Goal: Information Seeking & Learning: Check status

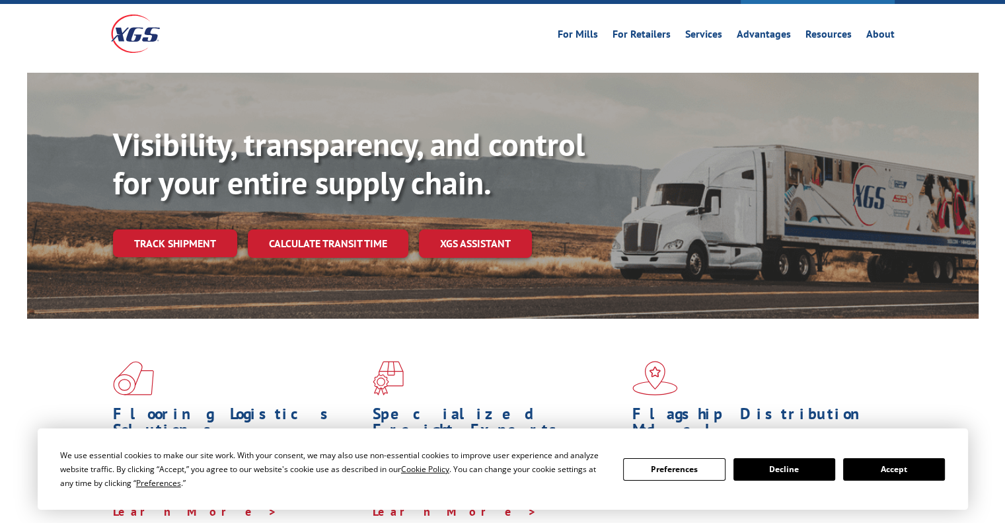
scroll to position [53, 0]
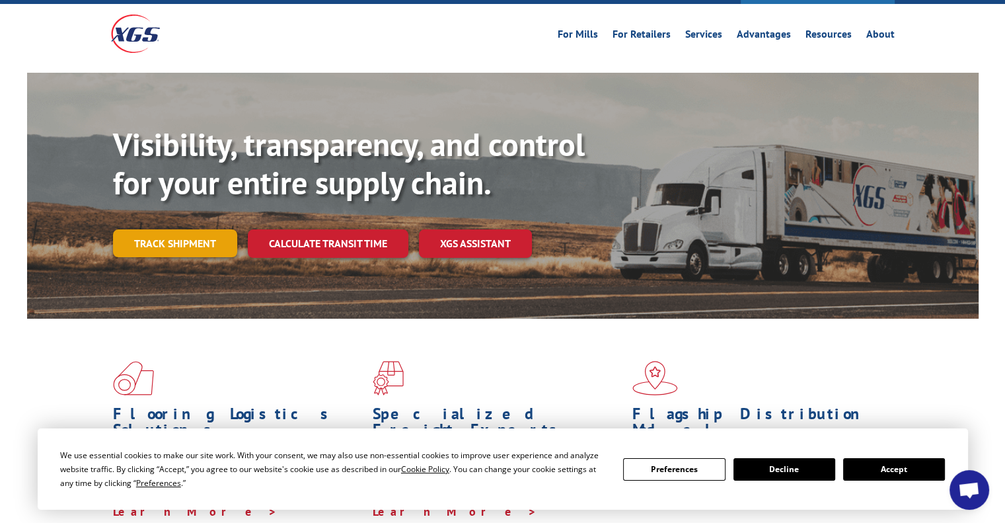
click at [203, 229] on link "Track shipment" at bounding box center [175, 243] width 124 height 28
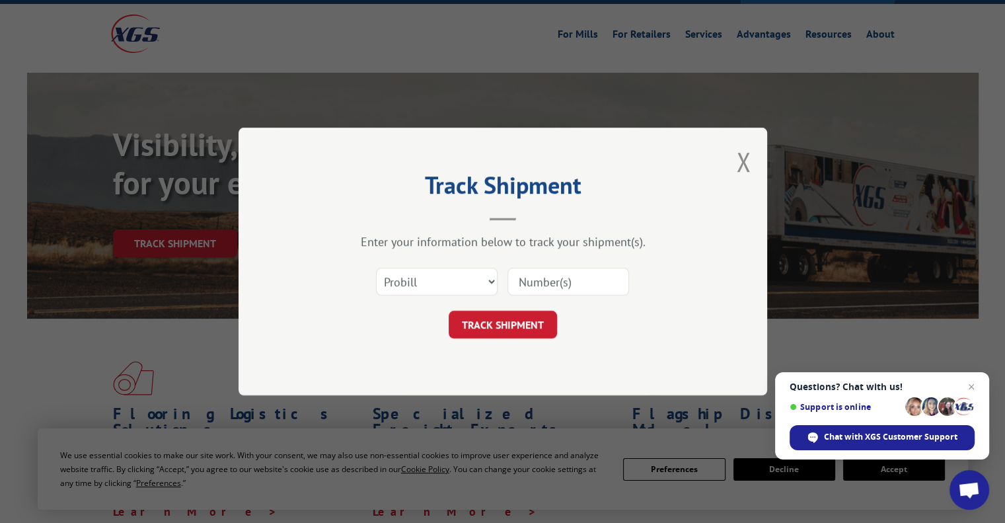
click at [533, 282] on input at bounding box center [569, 282] width 122 height 28
type input "17603103"
click at [489, 329] on button "TRACK SHIPMENT" at bounding box center [503, 325] width 108 height 28
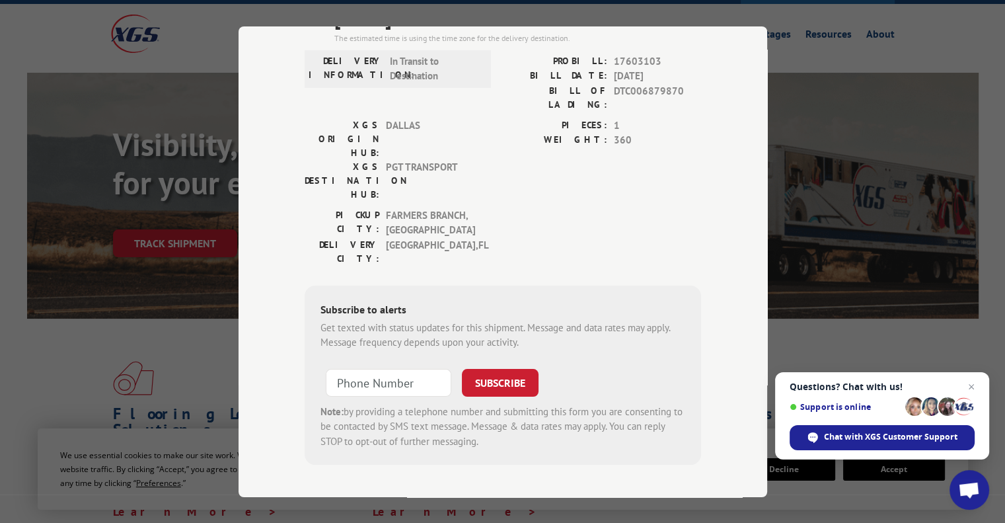
scroll to position [59, 0]
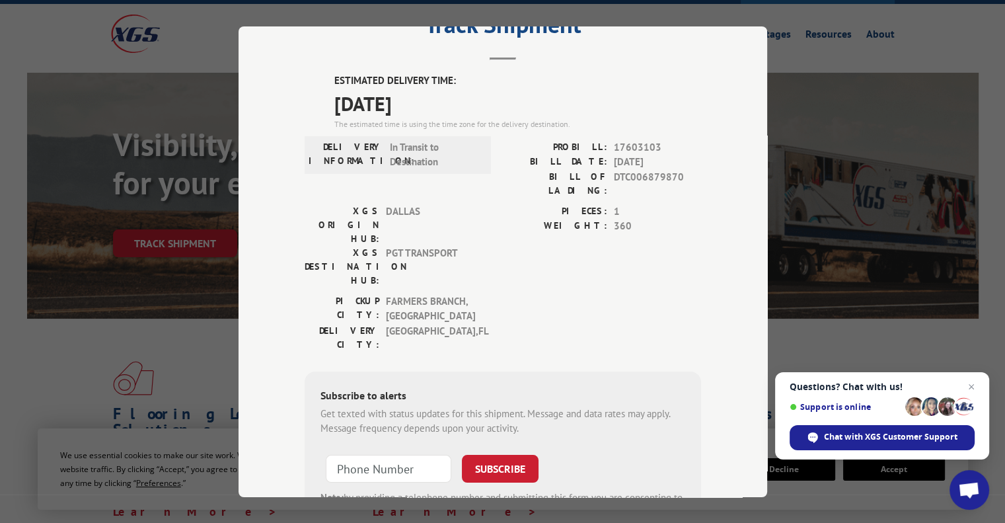
click at [534, 293] on div "PICKUP CITY: FARMERS BRANCH , [GEOGRAPHIC_DATA]: [GEOGRAPHIC_DATA] , [GEOGRAPHI…" at bounding box center [503, 325] width 397 height 64
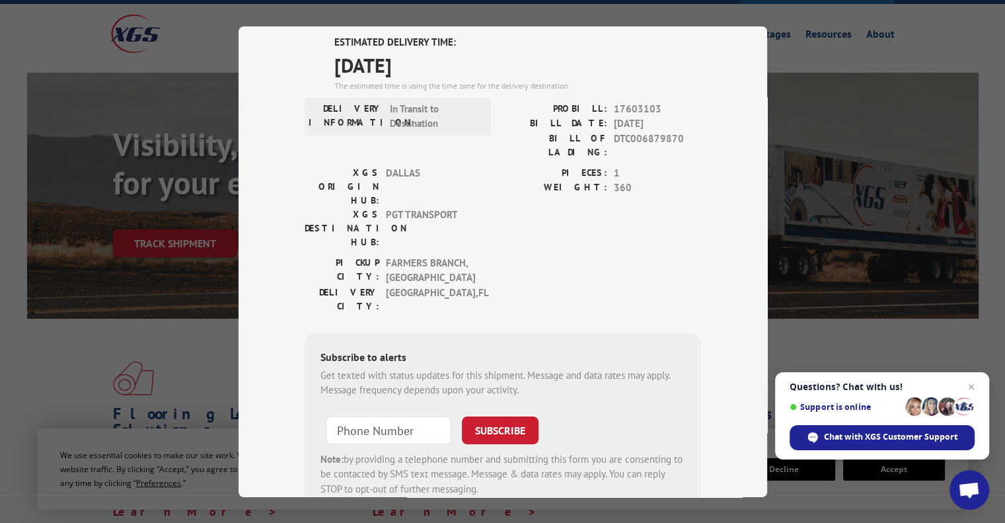
scroll to position [0, 0]
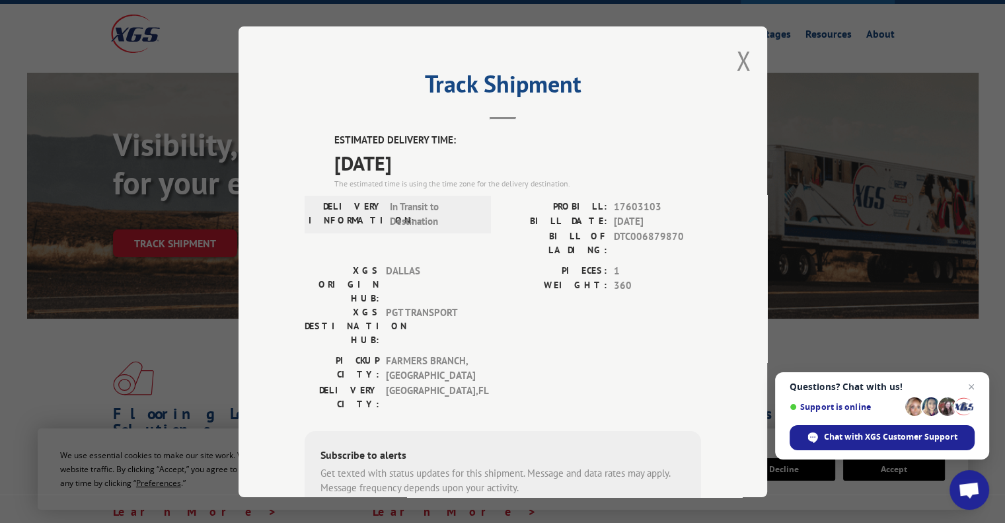
click at [510, 173] on span "[DATE]" at bounding box center [517, 162] width 367 height 30
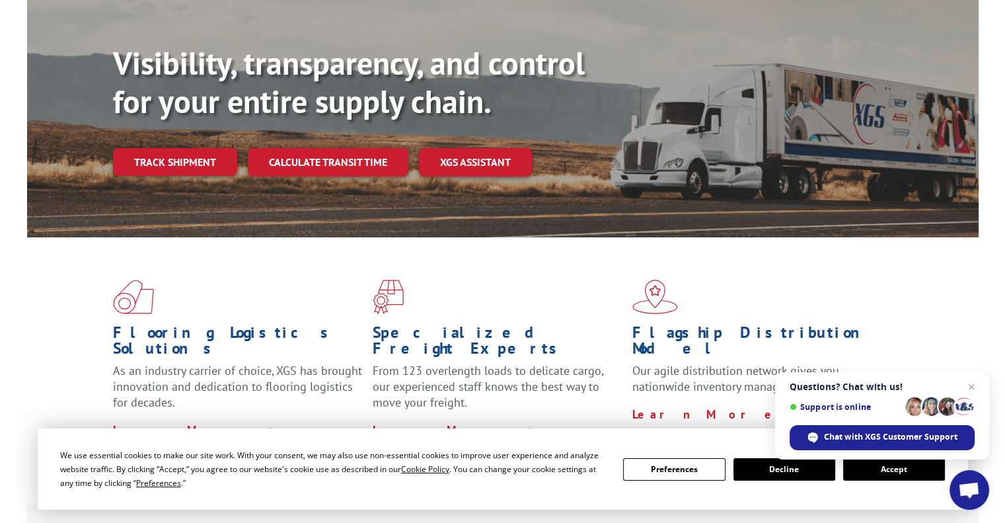
scroll to position [133, 0]
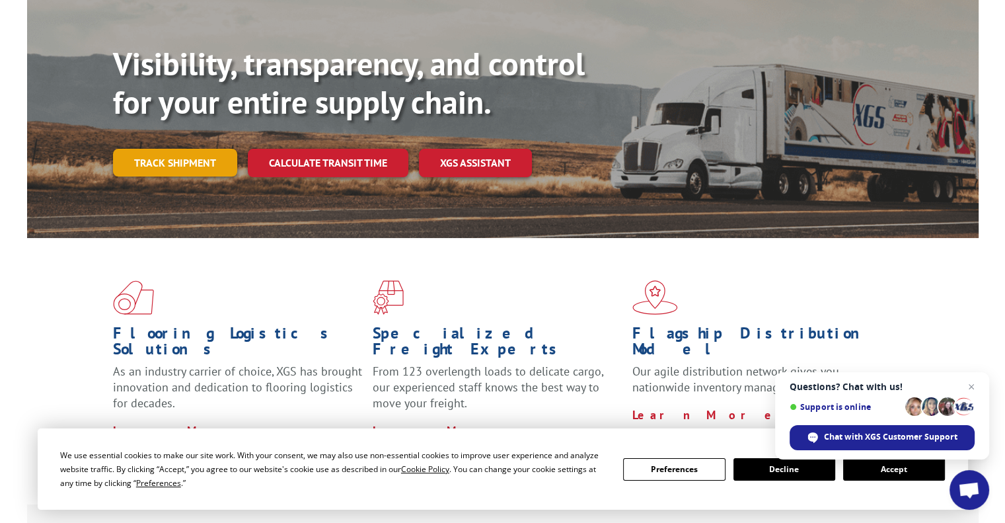
click at [175, 149] on link "Track shipment" at bounding box center [175, 163] width 124 height 28
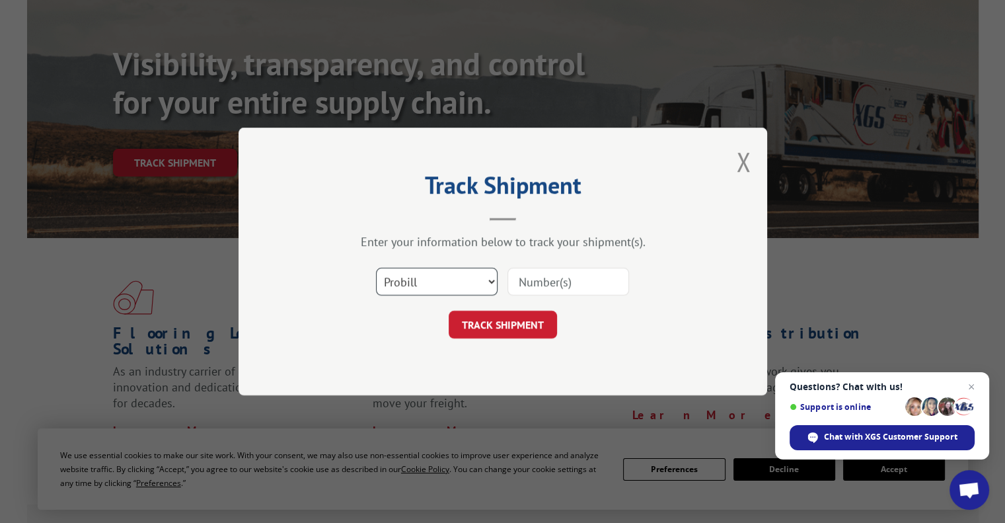
click at [444, 278] on select "Select category... Probill BOL PO" at bounding box center [437, 282] width 122 height 28
click at [553, 297] on div "Select category... Probill BOL PO" at bounding box center [503, 282] width 397 height 44
click at [548, 285] on input at bounding box center [569, 282] width 122 height 28
click at [578, 284] on input at bounding box center [569, 282] width 122 height 28
type input "17603103"
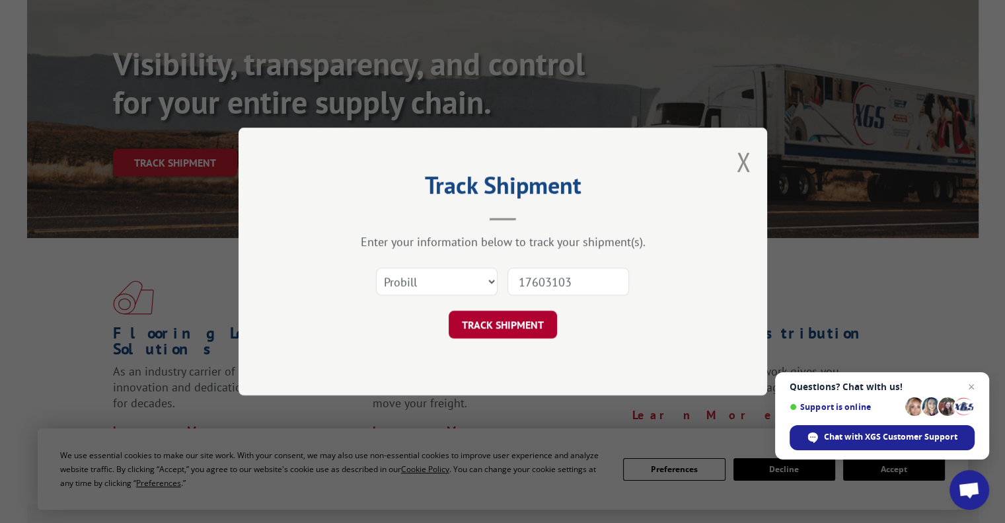
click at [515, 318] on button "TRACK SHIPMENT" at bounding box center [503, 325] width 108 height 28
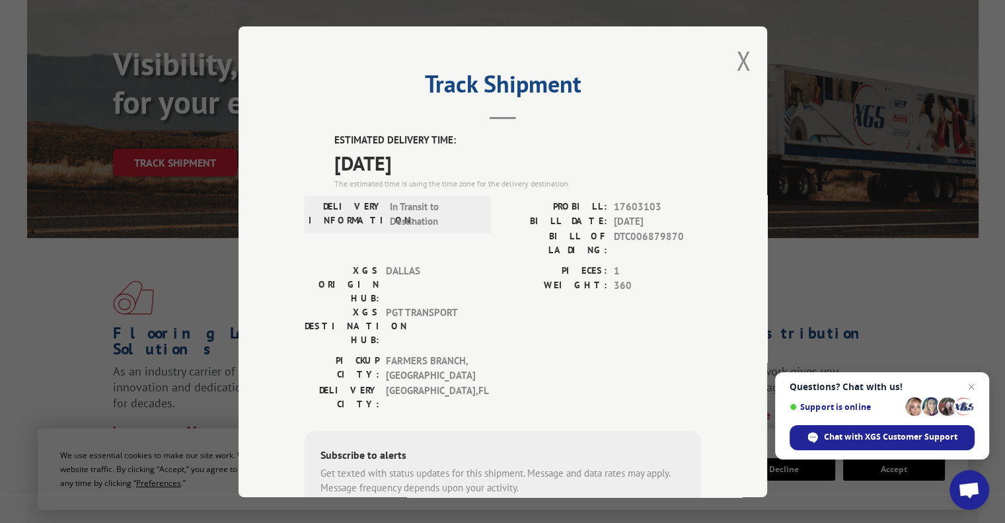
scroll to position [0, 0]
